Goal: Find specific page/section: Find specific page/section

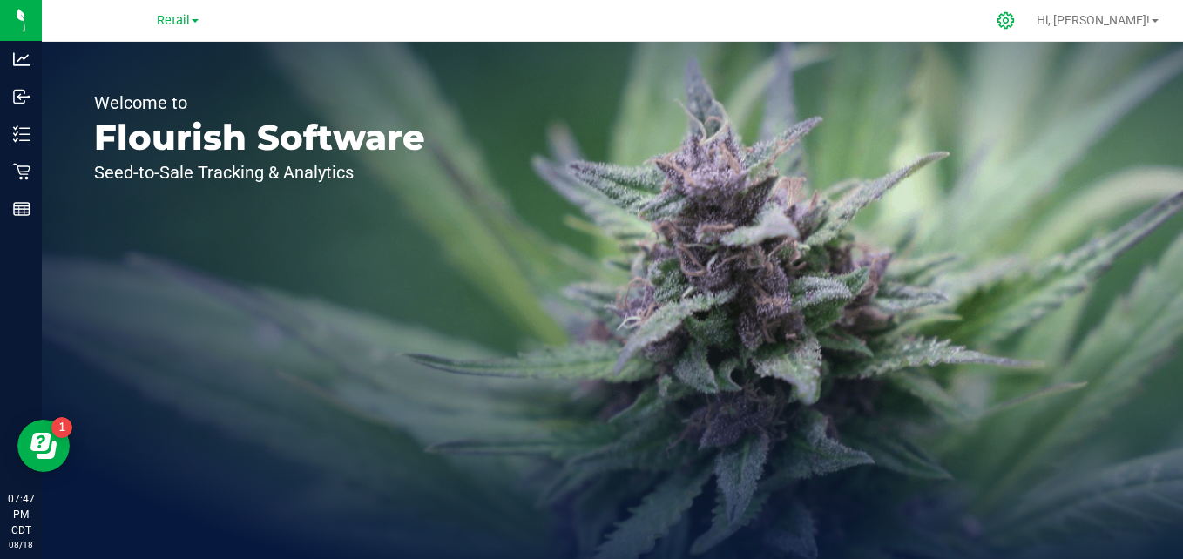
click at [1015, 17] on icon at bounding box center [1006, 20] width 18 height 18
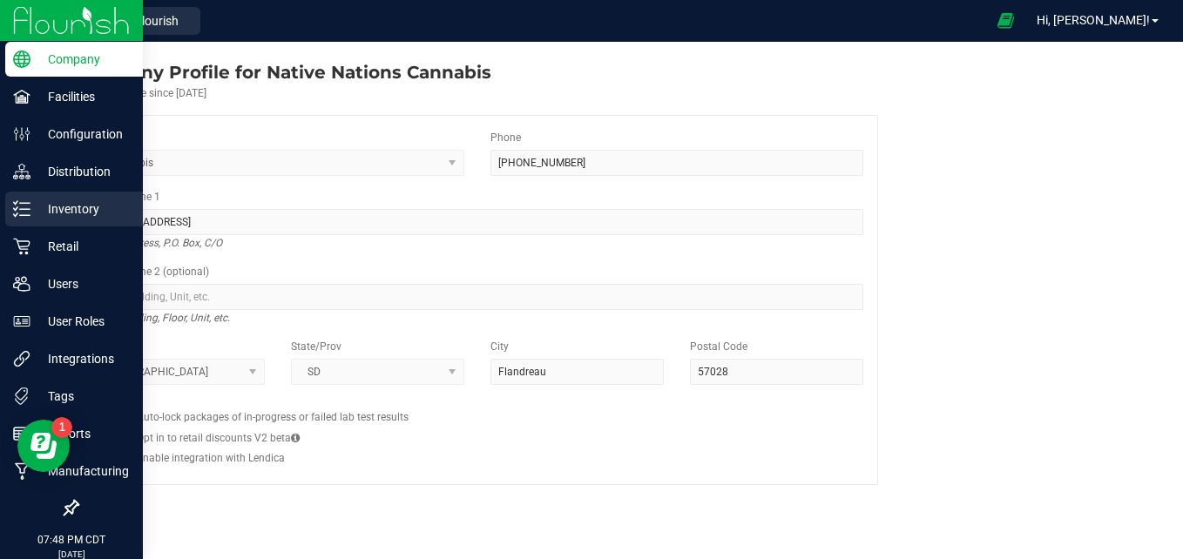
click at [11, 216] on div "Inventory" at bounding box center [74, 209] width 138 height 35
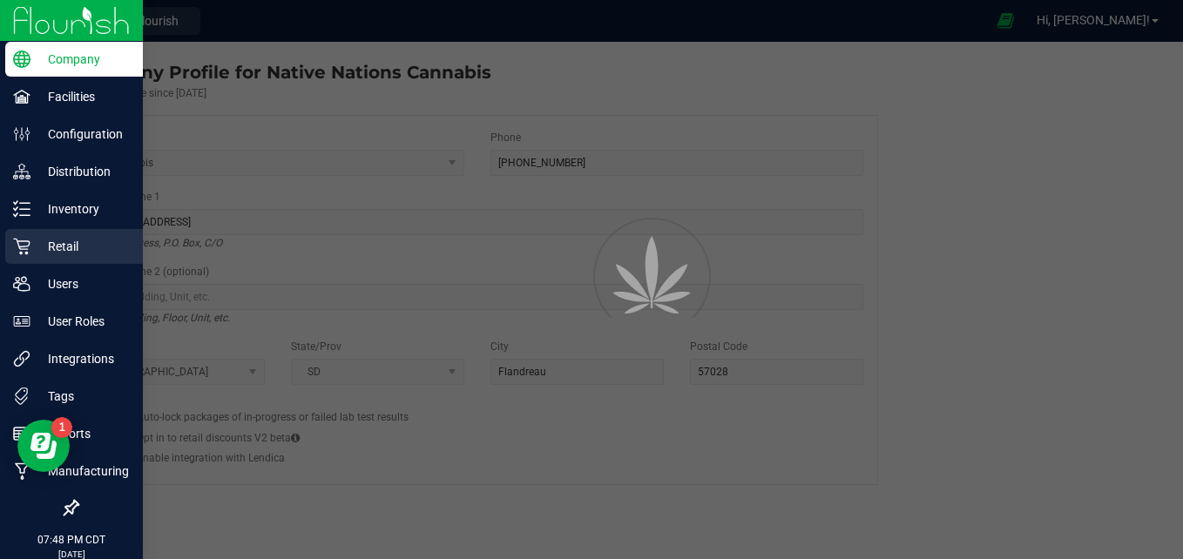
click at [22, 256] on div "Retail" at bounding box center [74, 246] width 138 height 35
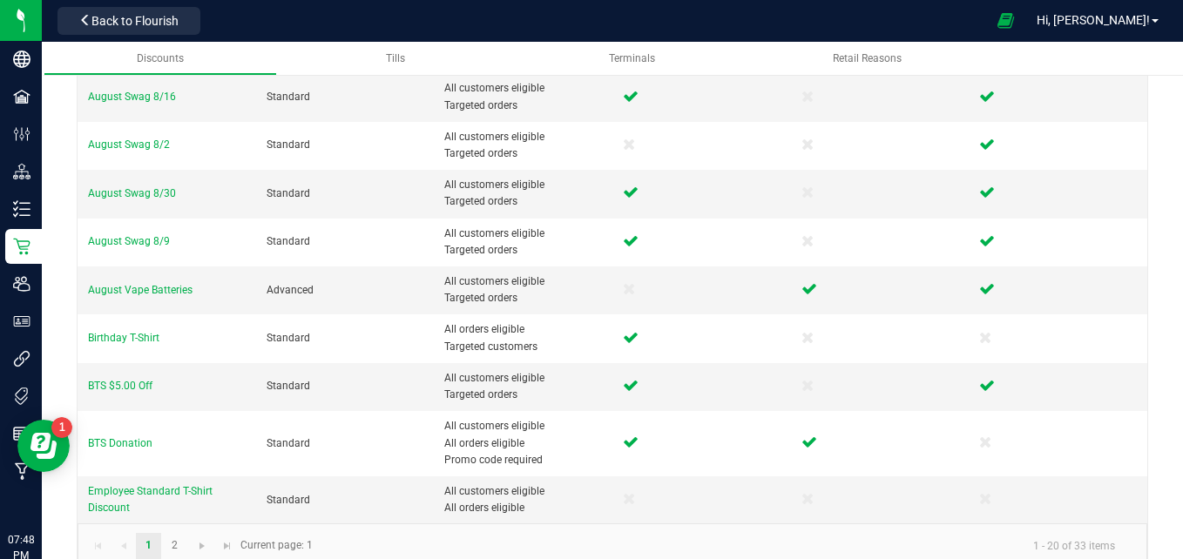
scroll to position [686, 0]
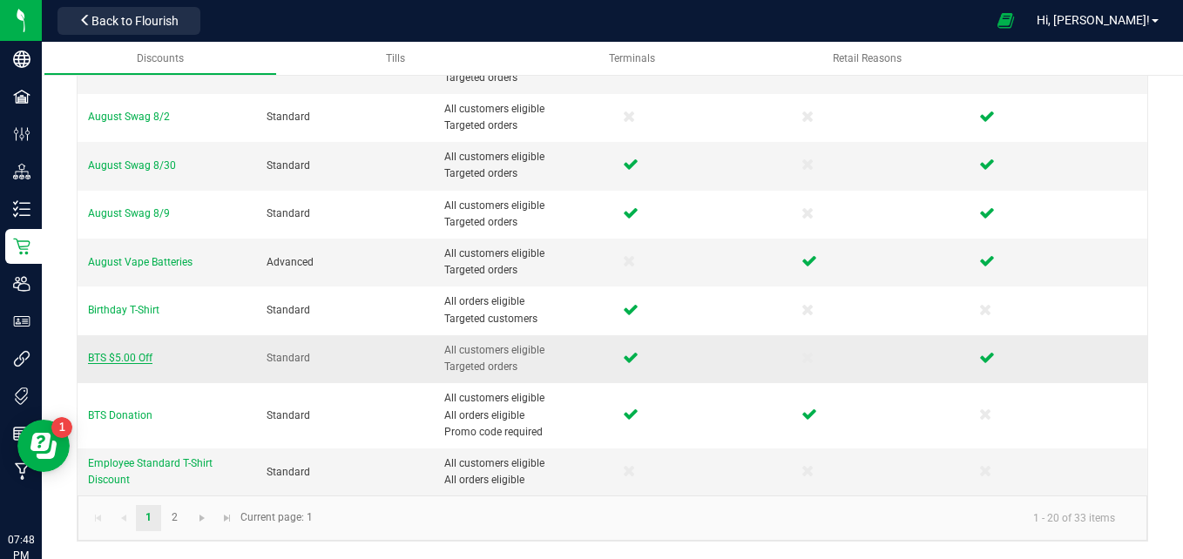
click at [132, 359] on span "BTS $5.00 Off" at bounding box center [120, 358] width 64 height 12
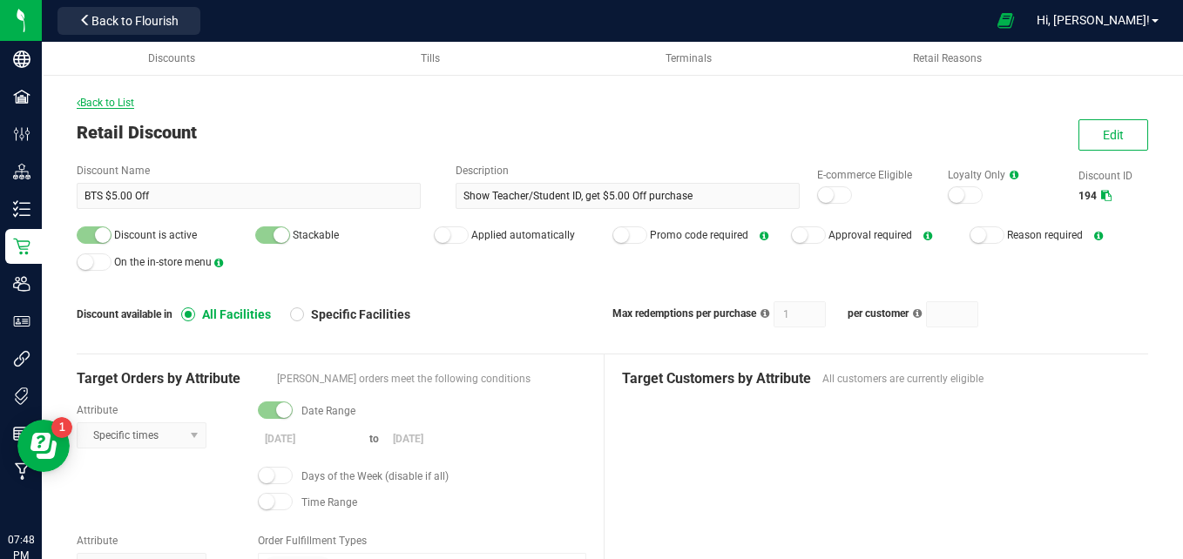
click at [126, 100] on span "Back to List" at bounding box center [106, 103] width 58 height 12
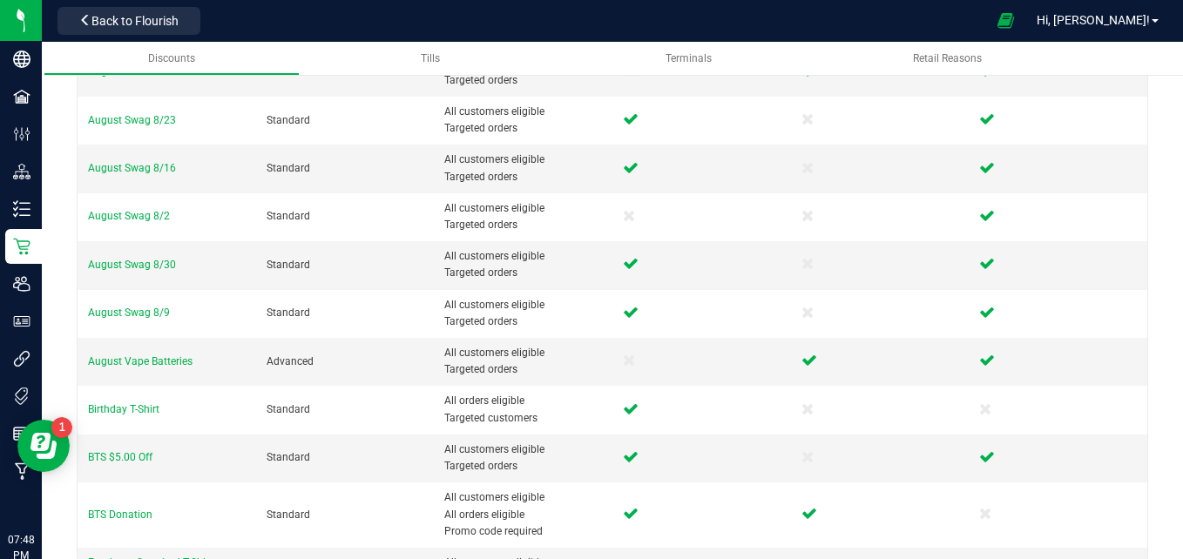
scroll to position [686, 0]
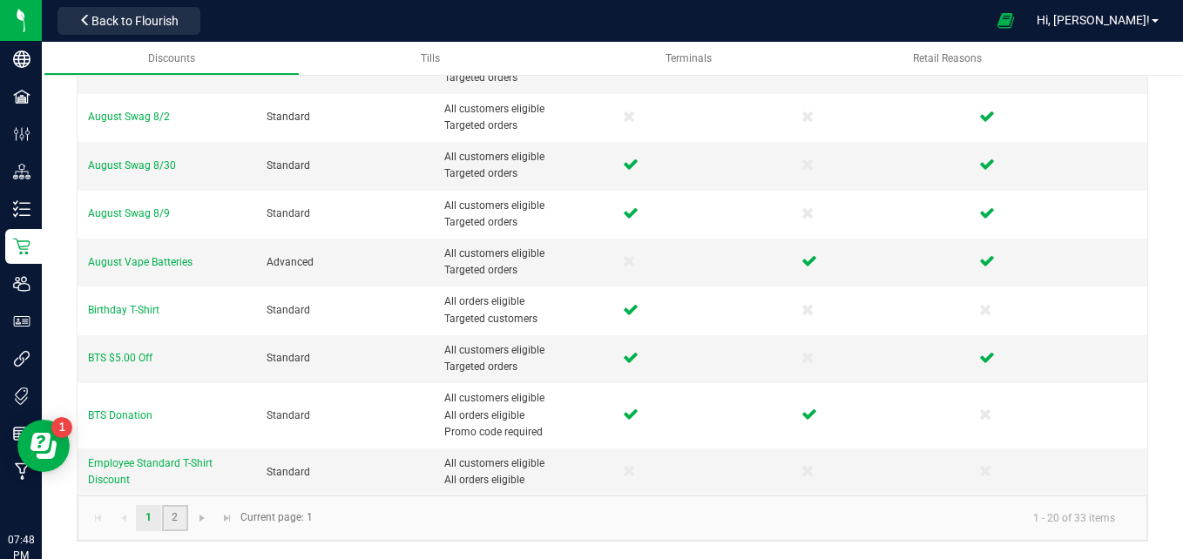
click at [179, 516] on link "2" at bounding box center [174, 518] width 25 height 26
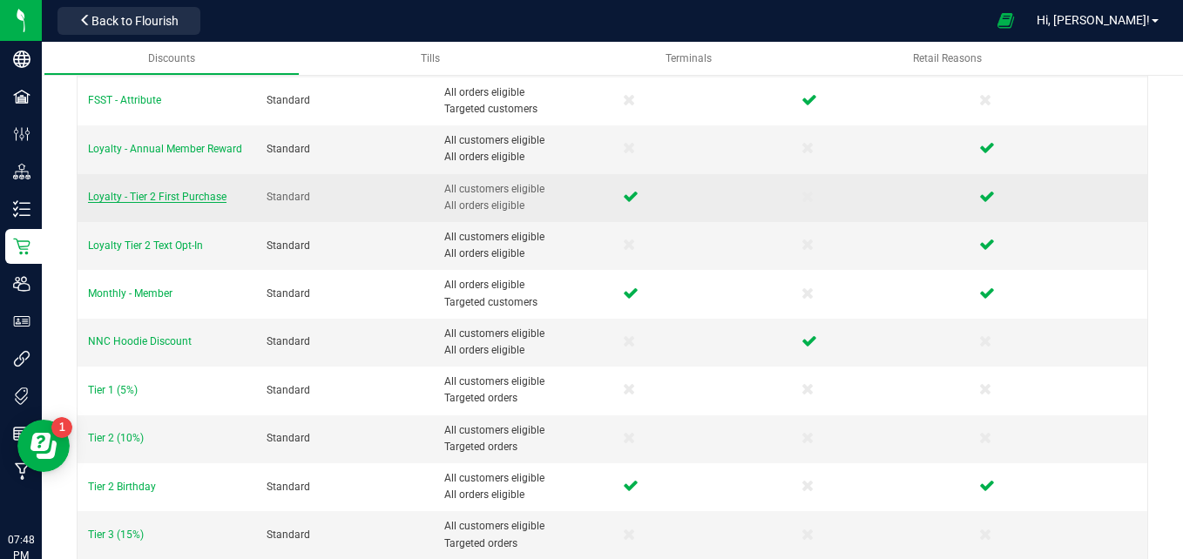
scroll to position [331, 0]
